Goal: Task Accomplishment & Management: Complete application form

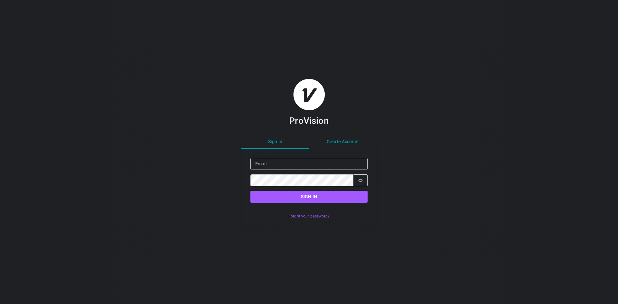
click at [347, 141] on div "Sign In Create Account Sign in Email Password Password is hidden Sign in Forgot…" at bounding box center [308, 180] width 135 height 90
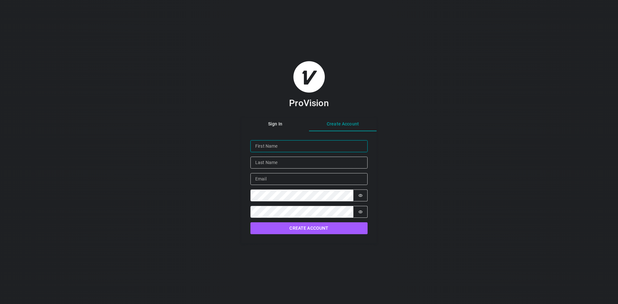
click at [291, 149] on input "Given Name" at bounding box center [308, 146] width 117 height 12
type input "[PERSON_NAME]"
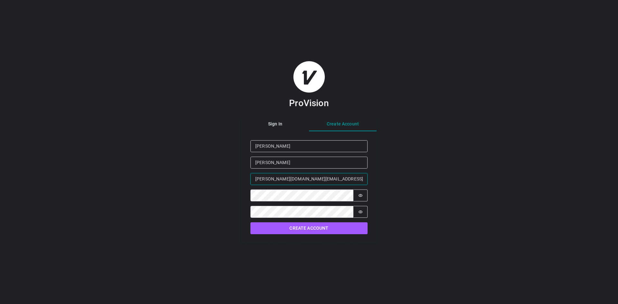
click at [303, 180] on input "[PERSON_NAME][DOMAIN_NAME][EMAIL_ADDRESS][PERSON_NAME][DOMAIN_NAME]" at bounding box center [308, 179] width 117 height 12
drag, startPoint x: 330, startPoint y: 176, endPoint x: 233, endPoint y: 169, distance: 96.8
click at [233, 169] on div "ProVision Sign In Create Account Given Name Nick Family Name Galiatsatos Email …" at bounding box center [309, 152] width 618 height 304
click at [250, 222] on button "Create Account" at bounding box center [308, 228] width 117 height 12
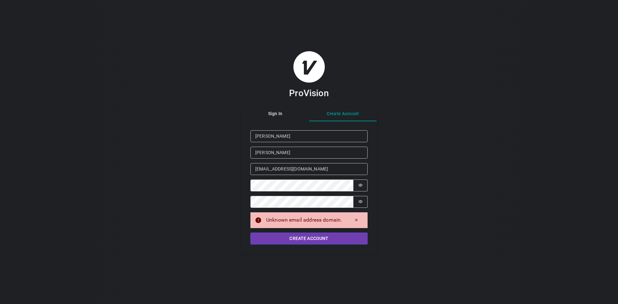
click at [299, 238] on button "Create Account" at bounding box center [308, 239] width 117 height 12
click at [343, 167] on input "GALIATSAT@HARTFORD.EDU" at bounding box center [308, 169] width 117 height 12
type input "[PERSON_NAME][DOMAIN_NAME][EMAIL_ADDRESS][PERSON_NAME][DOMAIN_NAME]"
click at [335, 240] on button "Create Account" at bounding box center [308, 239] width 117 height 12
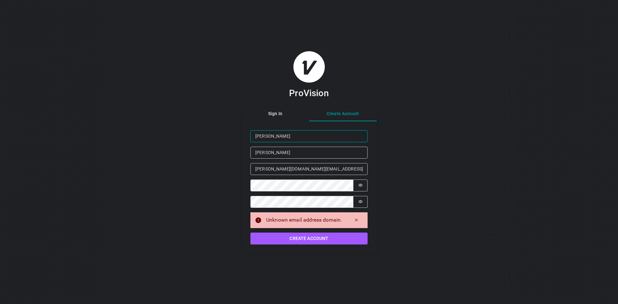
click at [288, 136] on input "[PERSON_NAME]" at bounding box center [308, 136] width 117 height 12
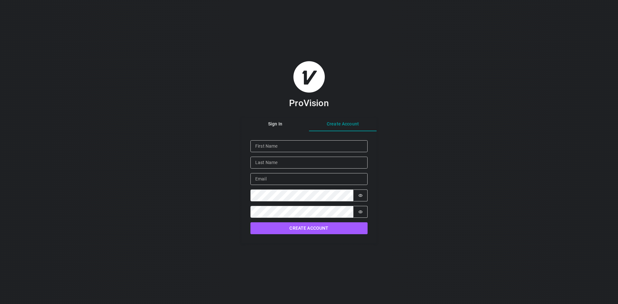
click at [343, 139] on div "Sign In Create Account Given Name Family Name Email Password Password is hidden…" at bounding box center [308, 180] width 135 height 125
click at [272, 146] on input "Given Name" at bounding box center [308, 146] width 117 height 12
type input "[PERSON_NAME]"
type input "[PERSON_NAME][DOMAIN_NAME][EMAIL_ADDRESS][PERSON_NAME][DOMAIN_NAME]"
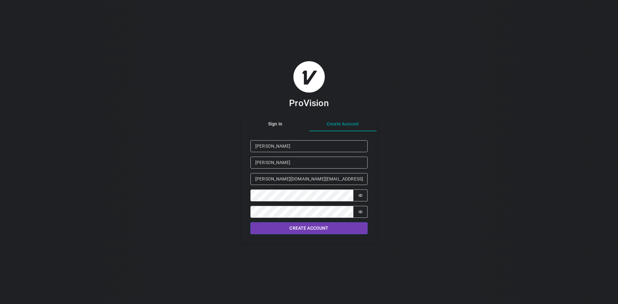
click at [272, 227] on button "Create Account" at bounding box center [308, 228] width 117 height 12
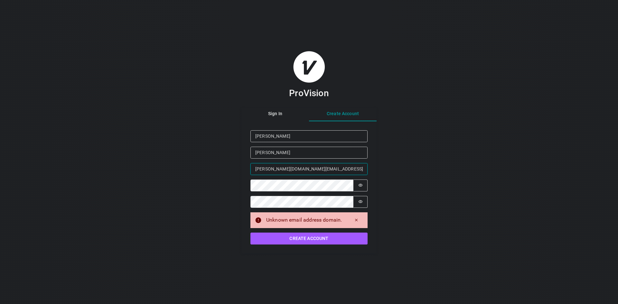
click at [339, 173] on input "[PERSON_NAME][DOMAIN_NAME][EMAIL_ADDRESS][PERSON_NAME][DOMAIN_NAME]" at bounding box center [308, 169] width 117 height 12
